Goal: Navigation & Orientation: Find specific page/section

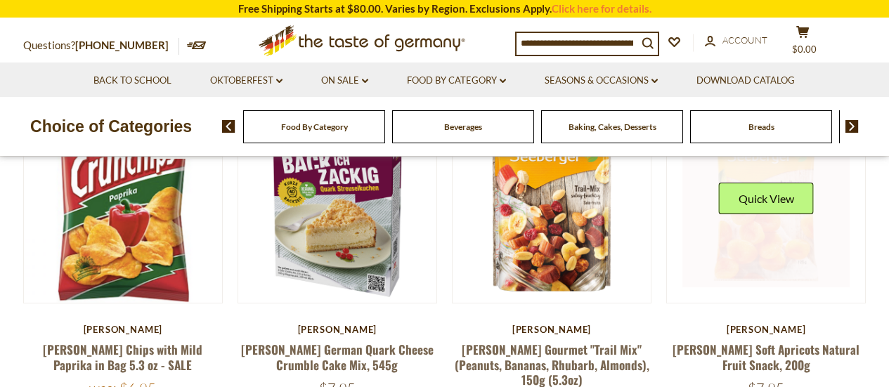
scroll to position [211, 0]
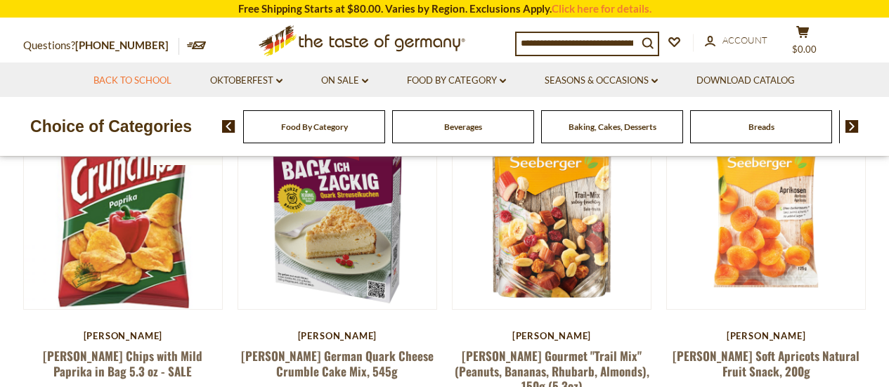
click at [152, 82] on link "Back to School" at bounding box center [132, 80] width 78 height 15
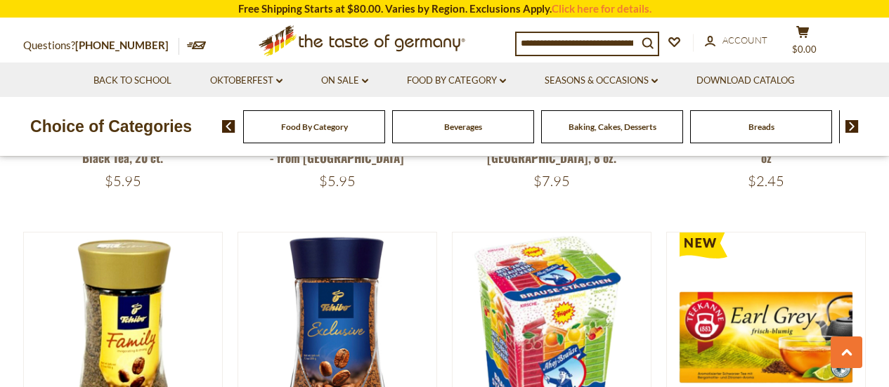
scroll to position [1757, 0]
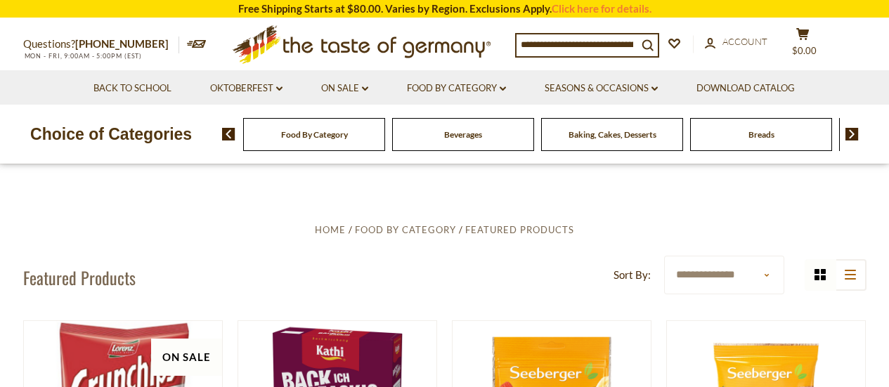
click at [329, 141] on div "Food By Category" at bounding box center [314, 134] width 142 height 33
click at [316, 144] on div "Food By Category" at bounding box center [314, 134] width 142 height 33
click at [439, 86] on link "Food By Category dropdown_arrow" at bounding box center [456, 88] width 99 height 15
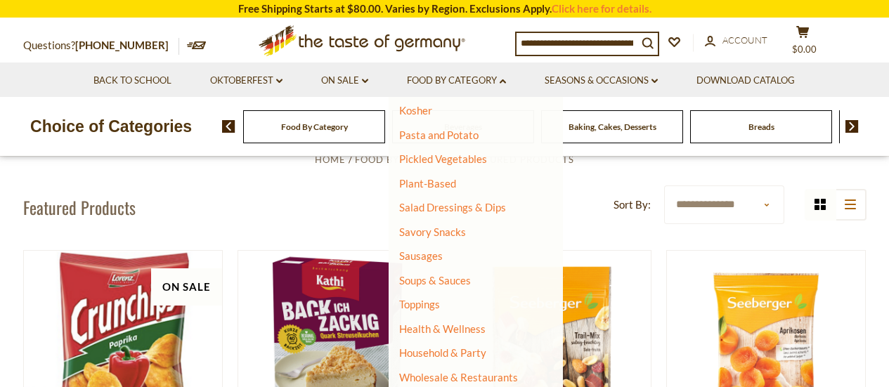
scroll to position [141, 0]
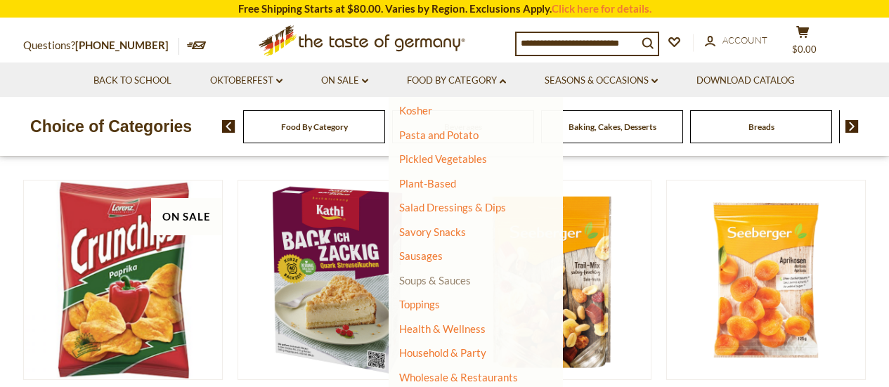
click at [425, 277] on link "Soups & Sauces" at bounding box center [435, 280] width 72 height 13
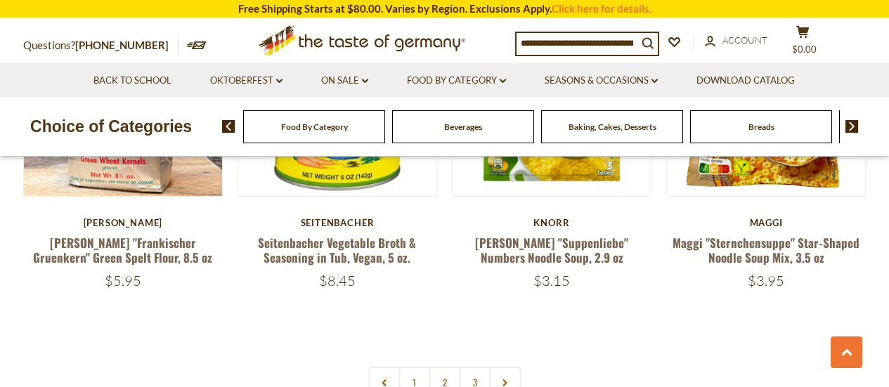
scroll to position [3162, 0]
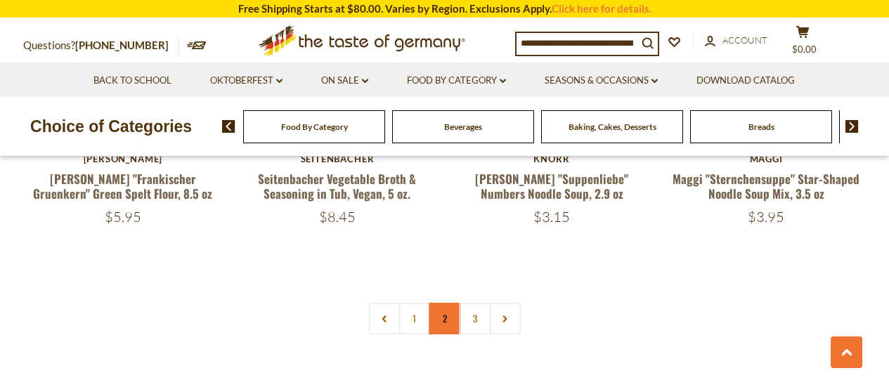
click at [445, 303] on link "2" at bounding box center [445, 319] width 32 height 32
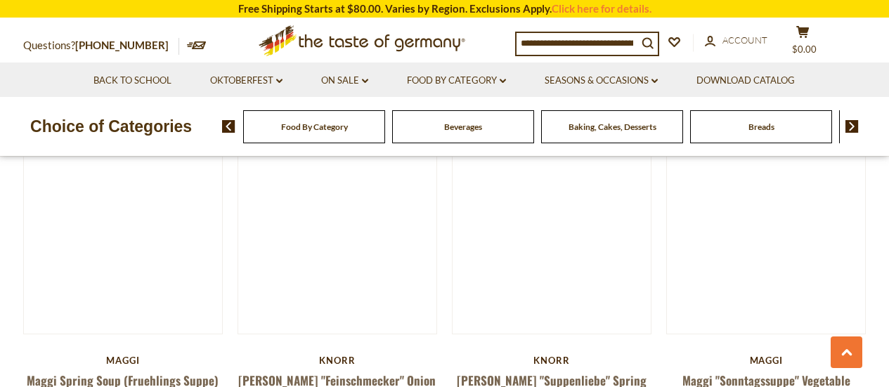
scroll to position [888, 0]
